Goal: Information Seeking & Learning: Learn about a topic

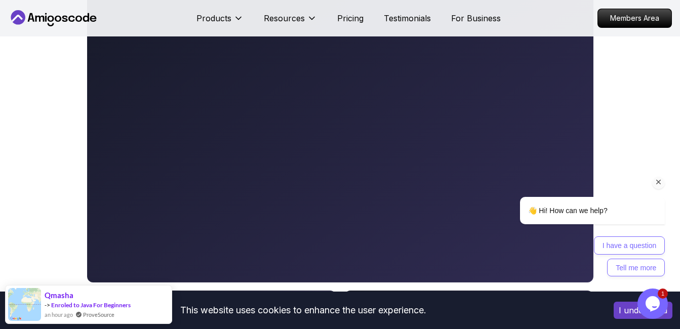
scroll to position [405, 0]
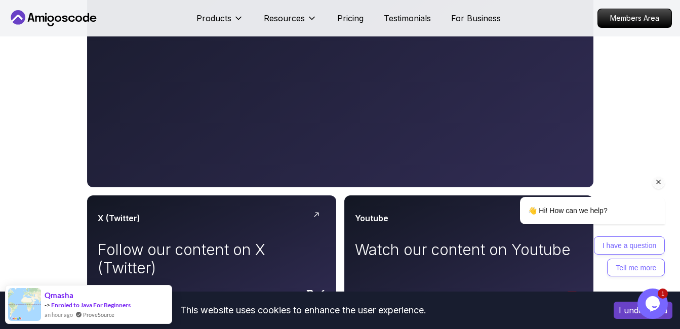
click at [548, 163] on div "👋 Hi! How can we help? I have a question Tell me more" at bounding box center [578, 198] width 182 height 167
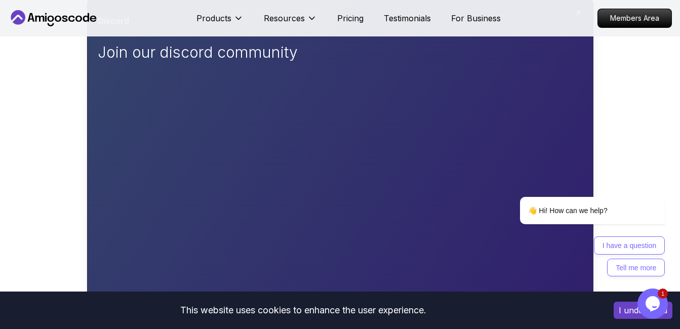
scroll to position [51, 0]
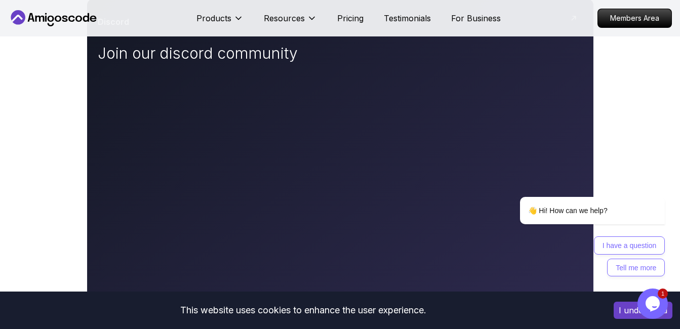
scroll to position [202, 0]
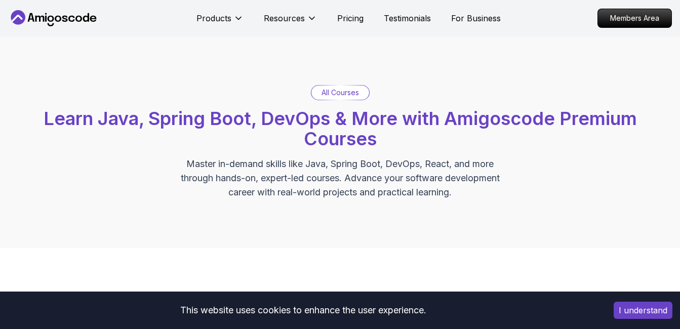
click at [253, 60] on div "All Courses Learn Java, Spring Boot, DevOps & More with Amigoscode Premium Cour…" at bounding box center [340, 142] width 680 height 212
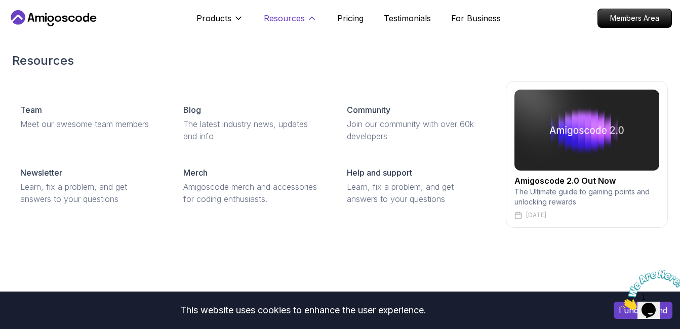
click at [282, 19] on p "Resources" at bounding box center [284, 18] width 41 height 12
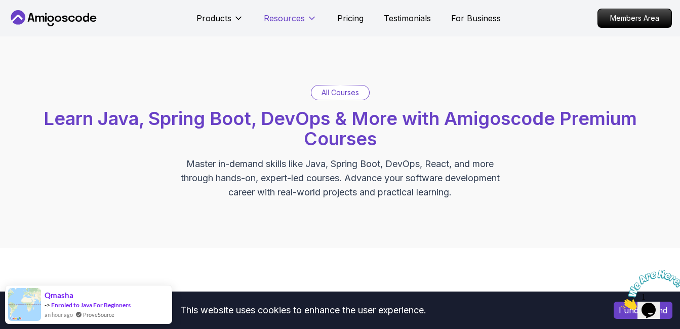
click at [282, 19] on p "Resources" at bounding box center [284, 18] width 41 height 12
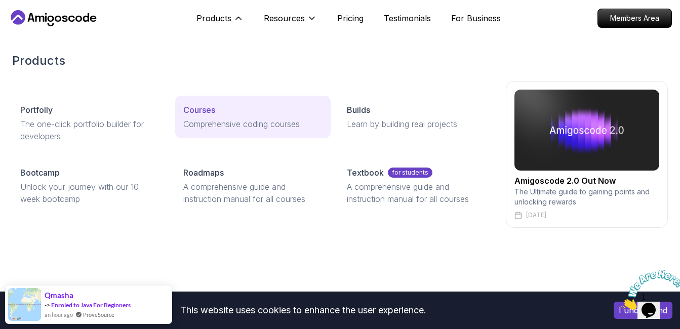
click at [200, 122] on p "Comprehensive coding courses" at bounding box center [252, 124] width 139 height 12
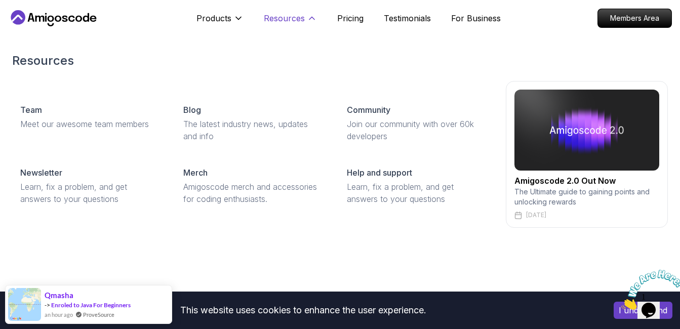
click at [297, 23] on p "Resources" at bounding box center [284, 18] width 41 height 12
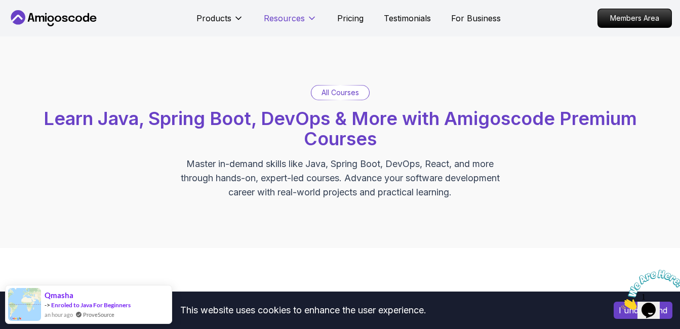
click at [297, 23] on p "Resources" at bounding box center [284, 18] width 41 height 12
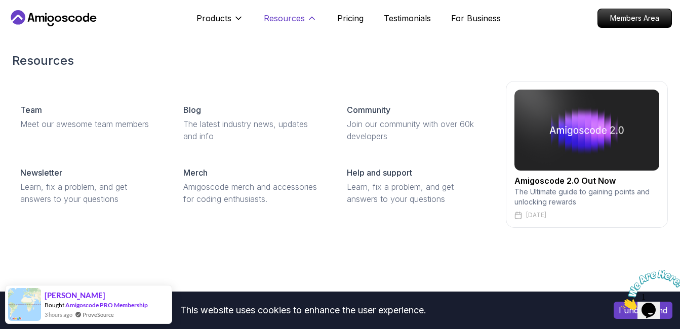
drag, startPoint x: 297, startPoint y: 23, endPoint x: 291, endPoint y: 16, distance: 9.7
click at [291, 16] on p "Resources" at bounding box center [284, 18] width 41 height 12
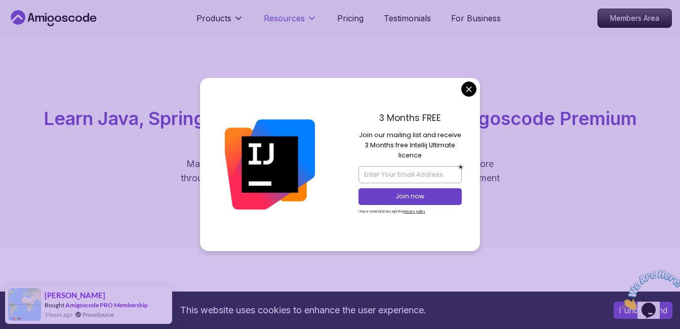
click at [297, 16] on p "Resources" at bounding box center [284, 18] width 41 height 12
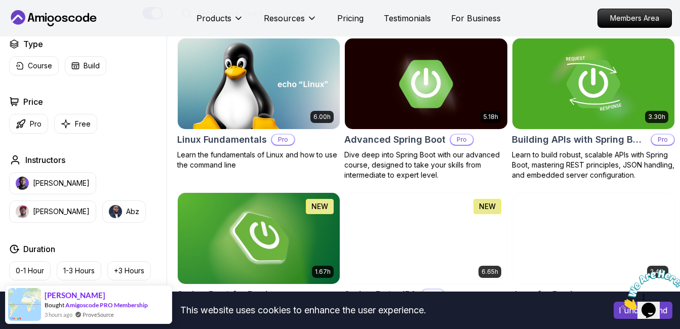
scroll to position [304, 0]
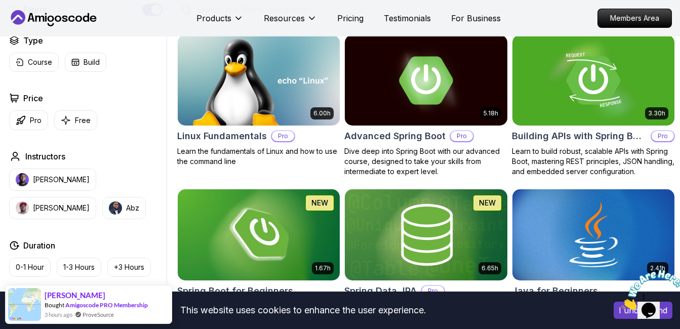
click at [621, 303] on icon "Close" at bounding box center [621, 307] width 0 height 9
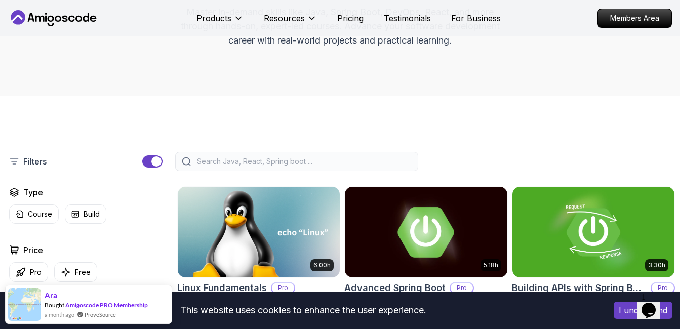
scroll to position [253, 0]
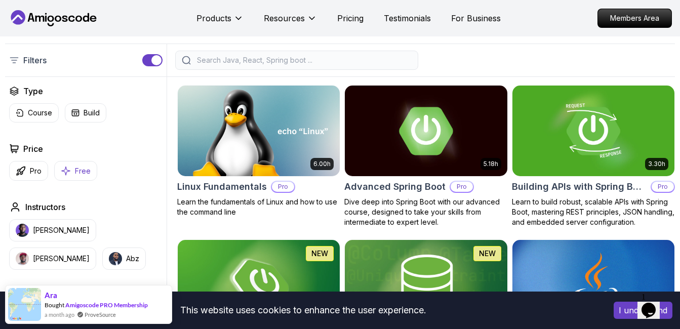
click at [72, 172] on button "Free" at bounding box center [75, 171] width 43 height 20
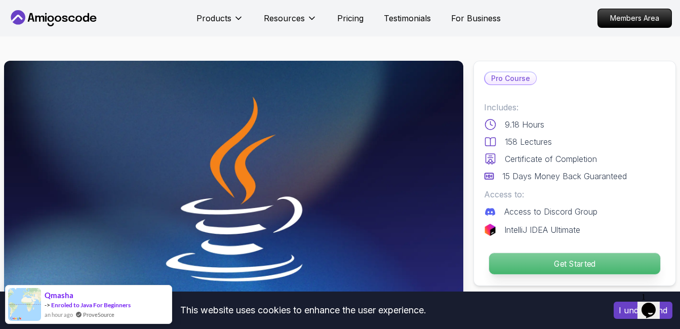
click at [568, 260] on p "Get Started" at bounding box center [574, 263] width 171 height 21
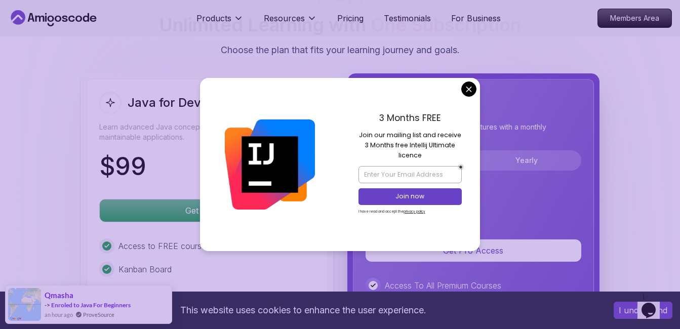
scroll to position [2450, 0]
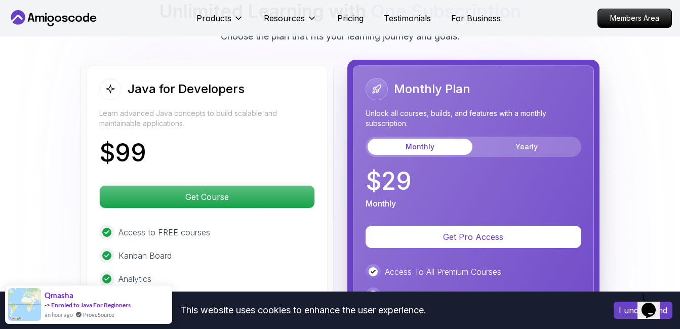
click at [469, 90] on body "This website uses cookies to enhance the user experience. I understand Products…" at bounding box center [340, 117] width 680 height 5134
